Goal: Information Seeking & Learning: Learn about a topic

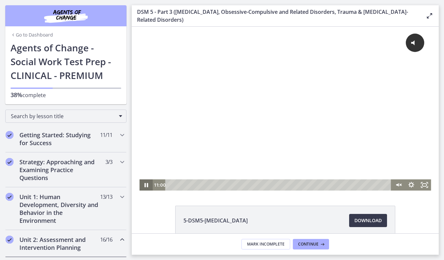
click at [144, 186] on icon "Pause" at bounding box center [146, 185] width 4 height 4
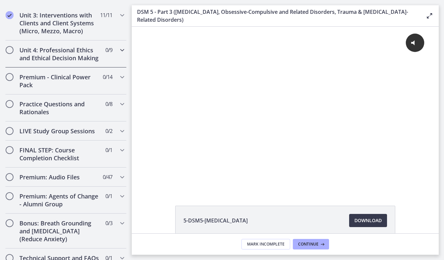
click at [91, 61] on h2 "Unit 4: Professional Ethics and Ethical Decision Making" at bounding box center [59, 54] width 80 height 16
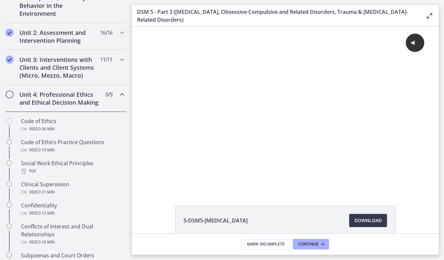
scroll to position [222, 0]
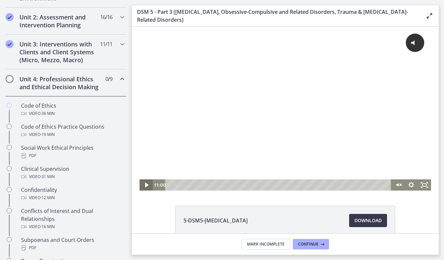
click at [145, 186] on icon "Play Video" at bounding box center [146, 185] width 3 height 5
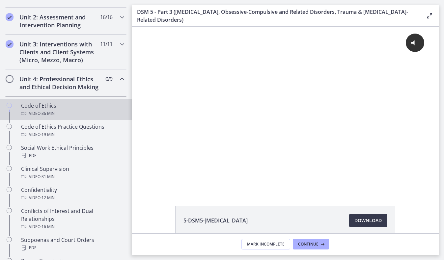
click at [62, 111] on div "Video · 36 min" at bounding box center [72, 114] width 103 height 8
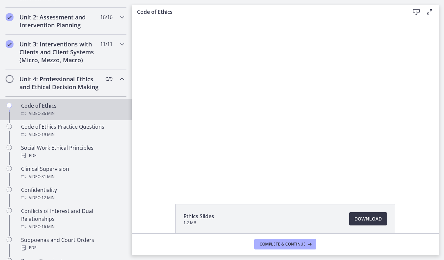
click at [357, 217] on span "Download Opens in a new window" at bounding box center [367, 219] width 27 height 8
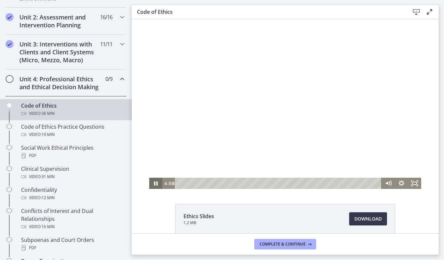
click at [154, 184] on icon "Pause" at bounding box center [156, 183] width 4 height 4
click at [158, 186] on icon "Play Video" at bounding box center [156, 183] width 13 height 11
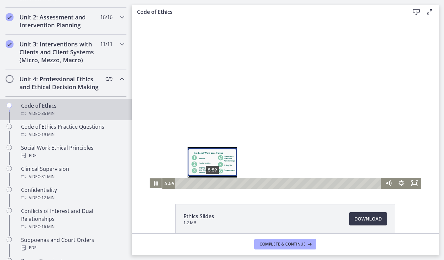
click at [212, 182] on div "5:59" at bounding box center [279, 183] width 198 height 11
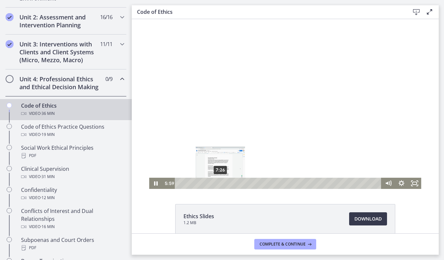
click at [220, 183] on div "7:26" at bounding box center [279, 183] width 198 height 11
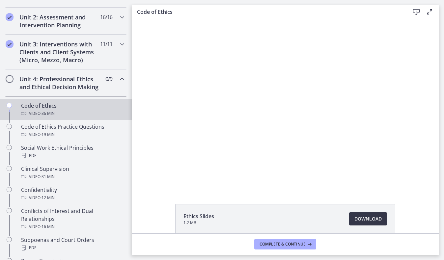
click at [363, 220] on span "Download Opens in a new window" at bounding box center [367, 219] width 27 height 8
click at [363, 223] on link "Download Opens in a new window" at bounding box center [368, 218] width 38 height 13
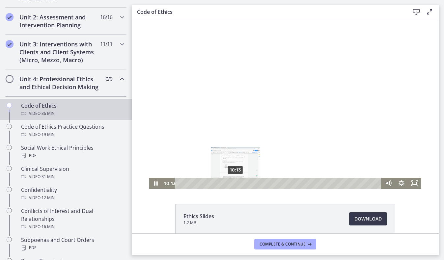
click at [235, 182] on div "10:13" at bounding box center [279, 183] width 198 height 11
click at [240, 182] on div "10:13" at bounding box center [279, 183] width 198 height 11
click at [247, 183] on div "12:16" at bounding box center [279, 183] width 198 height 11
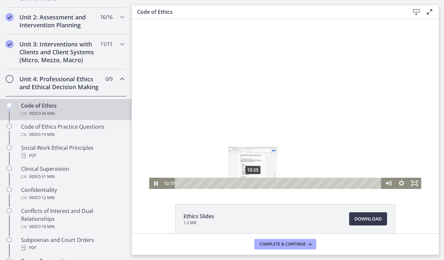
click at [254, 183] on div "13:25" at bounding box center [279, 183] width 198 height 11
click at [258, 183] on div "14:24" at bounding box center [279, 183] width 198 height 11
click at [264, 183] on div "15:25" at bounding box center [279, 183] width 198 height 11
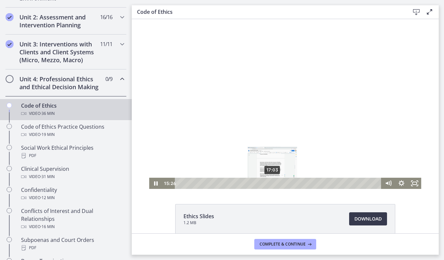
click at [273, 183] on div "17:03" at bounding box center [279, 183] width 198 height 11
click at [281, 183] on div "18:34" at bounding box center [279, 183] width 198 height 11
click at [156, 183] on icon "Pause" at bounding box center [155, 183] width 13 height 11
click at [273, 185] on div "17:11" at bounding box center [279, 183] width 198 height 11
click at [268, 184] on div "16:09" at bounding box center [279, 183] width 198 height 11
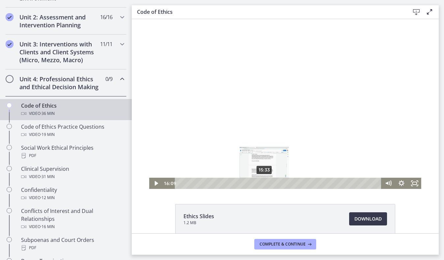
click at [264, 183] on div "15:33" at bounding box center [279, 183] width 198 height 11
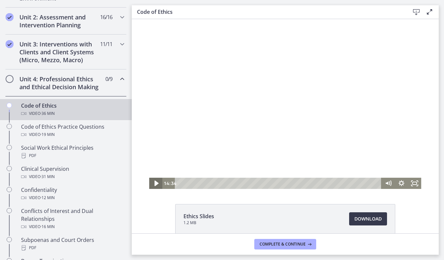
click at [154, 184] on icon "Play Video" at bounding box center [156, 183] width 16 height 13
click at [251, 182] on div "13:07" at bounding box center [279, 183] width 198 height 11
click at [157, 182] on icon "Pause" at bounding box center [156, 183] width 4 height 5
click at [246, 183] on div "12:13" at bounding box center [279, 183] width 198 height 11
click at [158, 185] on icon "Play Video" at bounding box center [156, 183] width 13 height 11
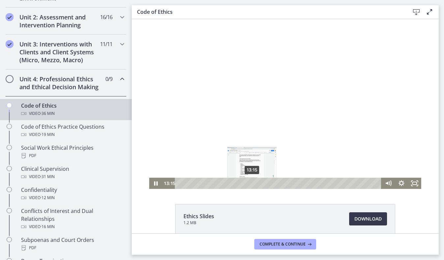
click at [252, 183] on div "13:15" at bounding box center [279, 183] width 198 height 11
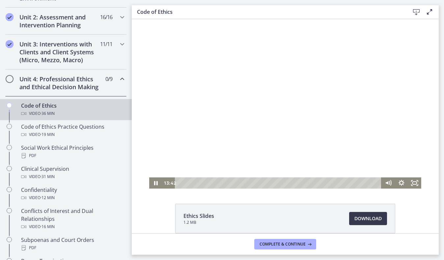
scroll to position [1, 0]
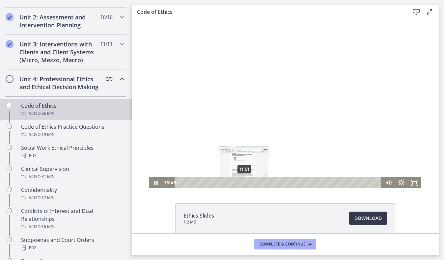
click at [244, 183] on div "11:51" at bounding box center [279, 182] width 198 height 11
click at [239, 181] on div "10:53" at bounding box center [279, 182] width 198 height 11
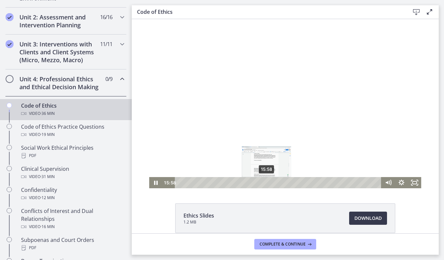
click at [267, 182] on div "15:58" at bounding box center [279, 182] width 198 height 11
click at [273, 182] on div "16:42" at bounding box center [279, 182] width 198 height 11
click at [280, 183] on div "18:27" at bounding box center [279, 182] width 198 height 11
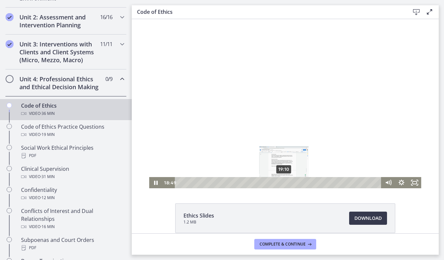
click at [284, 183] on div "19:10" at bounding box center [279, 182] width 198 height 11
click at [287, 182] on div "19:47" at bounding box center [279, 182] width 198 height 11
click at [290, 182] on div "20:12" at bounding box center [279, 182] width 198 height 11
click at [296, 182] on div "21:18" at bounding box center [279, 182] width 198 height 11
click at [300, 182] on div "22:08" at bounding box center [279, 182] width 198 height 11
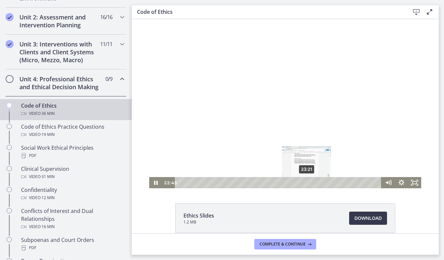
click at [307, 183] on div "23:21" at bounding box center [279, 182] width 198 height 11
click at [310, 183] on div "23:54" at bounding box center [279, 182] width 198 height 11
click at [313, 182] on div "24:26" at bounding box center [279, 182] width 198 height 11
click at [315, 181] on div "24:55" at bounding box center [279, 182] width 198 height 11
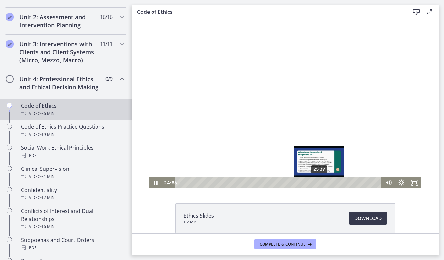
click at [319, 182] on div "25:39" at bounding box center [279, 182] width 198 height 11
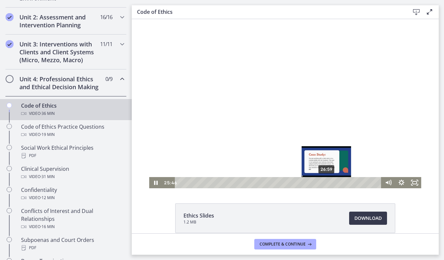
click at [326, 183] on div "26:59" at bounding box center [279, 182] width 198 height 11
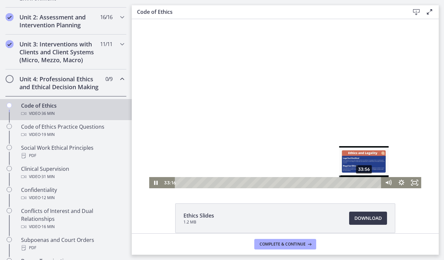
click at [368, 183] on div "33:56" at bounding box center [279, 182] width 198 height 11
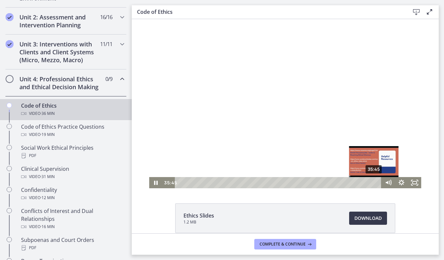
click at [374, 181] on div "35:45" at bounding box center [279, 182] width 198 height 11
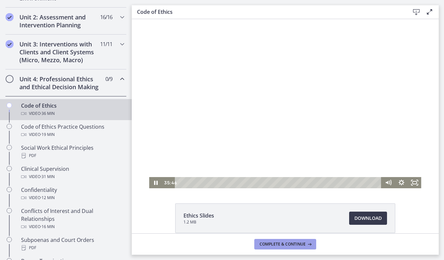
click at [292, 242] on span "Complete & continue" at bounding box center [282, 244] width 46 height 5
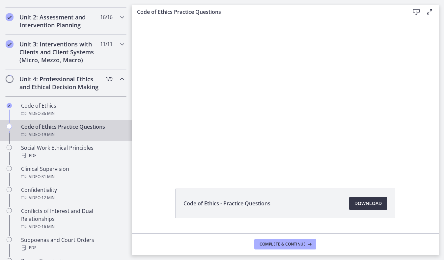
click at [366, 206] on span "Download Opens in a new window" at bounding box center [367, 203] width 27 height 8
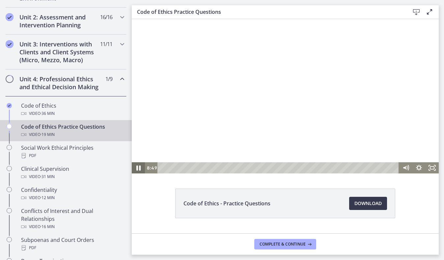
click at [137, 166] on icon "Pause" at bounding box center [138, 168] width 4 height 5
click at [138, 166] on icon "Play Video" at bounding box center [138, 167] width 13 height 11
click at [312, 168] on div "12:04" at bounding box center [278, 167] width 233 height 11
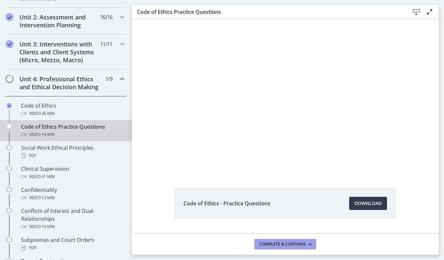
click at [285, 243] on span "Complete & continue" at bounding box center [282, 244] width 46 height 5
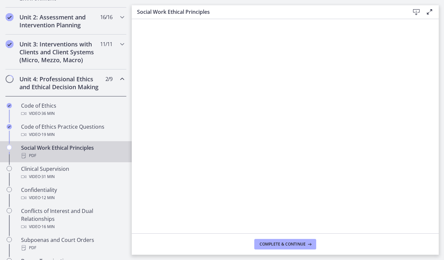
click at [414, 11] on icon at bounding box center [416, 12] width 8 height 8
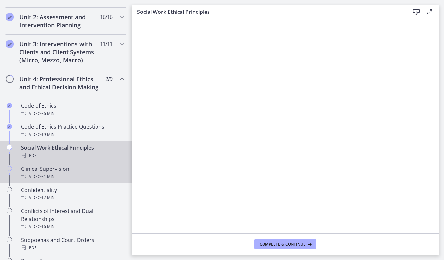
click at [76, 176] on div "Video · 31 min" at bounding box center [72, 177] width 103 height 8
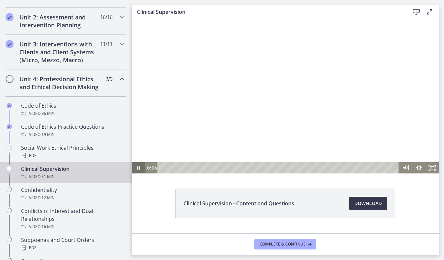
click at [140, 169] on icon "Pause" at bounding box center [138, 167] width 13 height 11
click at [142, 167] on icon "Play Video" at bounding box center [138, 167] width 13 height 11
click at [349, 203] on link "Download Opens in a new window" at bounding box center [368, 203] width 38 height 13
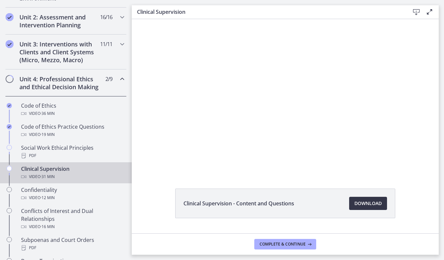
click at [363, 199] on span "Download Opens in a new window" at bounding box center [367, 203] width 27 height 8
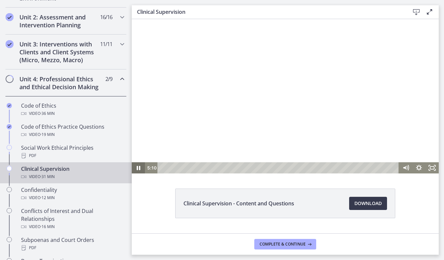
click at [140, 165] on icon "Pause" at bounding box center [138, 167] width 13 height 11
